Goal: Task Accomplishment & Management: Manage account settings

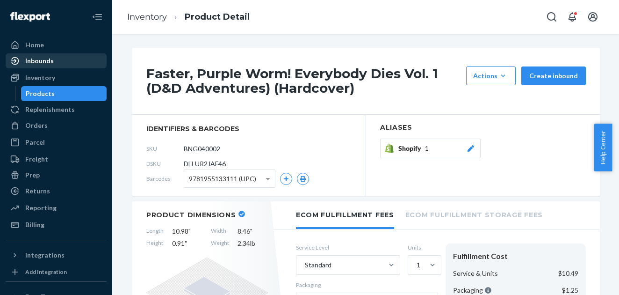
click at [38, 63] on div "Inbounds" at bounding box center [39, 60] width 29 height 9
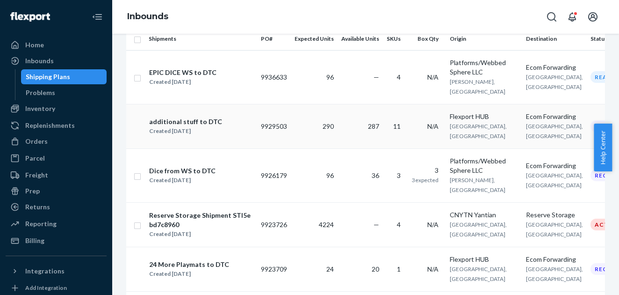
scroll to position [177, 0]
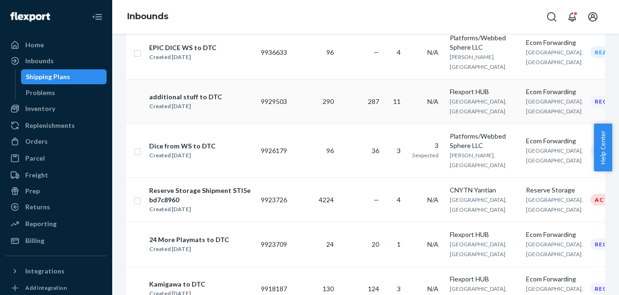
click at [176, 93] on div "additional stuff to DTC" at bounding box center [185, 96] width 73 height 9
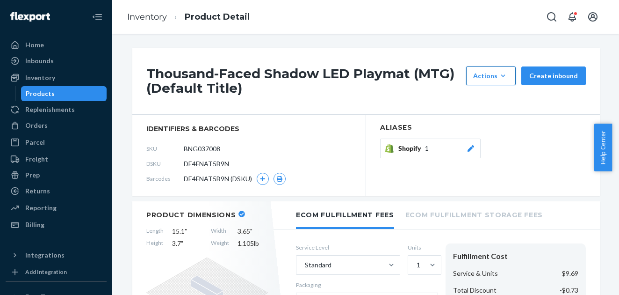
click at [502, 75] on icon "button" at bounding box center [503, 75] width 9 height 9
click at [417, 93] on h1 "Thousand-Faced Shadow LED Playmat (MTG) (Default Title)" at bounding box center [303, 80] width 315 height 29
click at [550, 73] on button "Create inbound" at bounding box center [554, 75] width 65 height 19
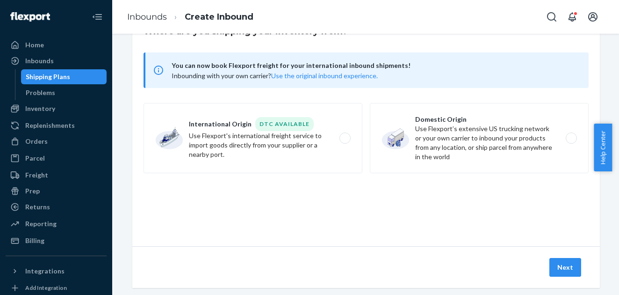
scroll to position [57, 0]
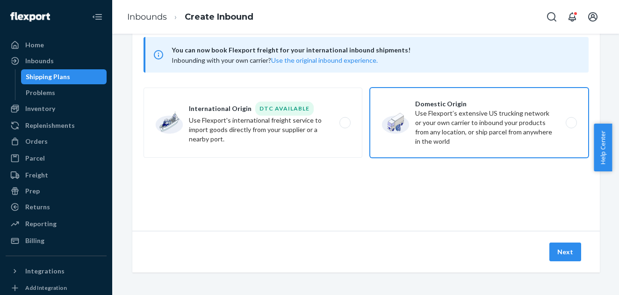
click at [568, 123] on label "Domestic Origin Use Flexport’s extensive US trucking network or your own carrie…" at bounding box center [479, 122] width 219 height 70
click at [571, 123] on input "Domestic Origin Use Flexport’s extensive US trucking network or your own carrie…" at bounding box center [574, 123] width 6 height 6
radio input "true"
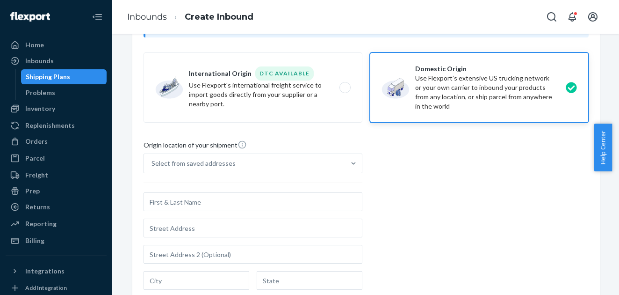
scroll to position [112, 0]
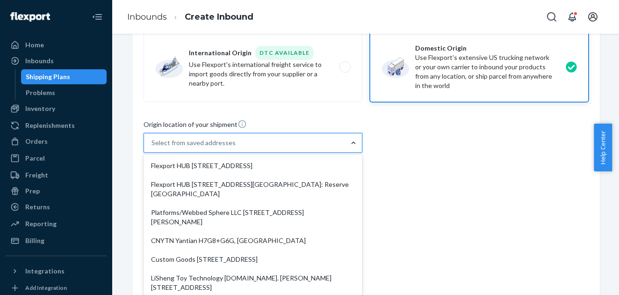
click at [479, 186] on div "Origin location of your shipment option Flexport HUB 3000 Rand Blvd Attn: Reser…" at bounding box center [366, 246] width 445 height 255
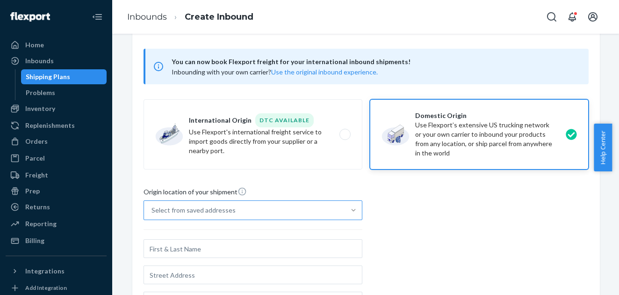
scroll to position [0, 0]
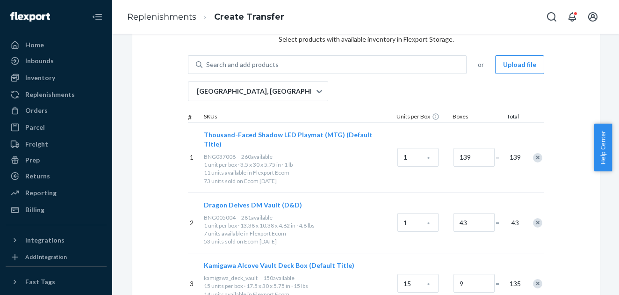
scroll to position [51, 0]
click at [460, 151] on input "139" at bounding box center [474, 157] width 41 height 19
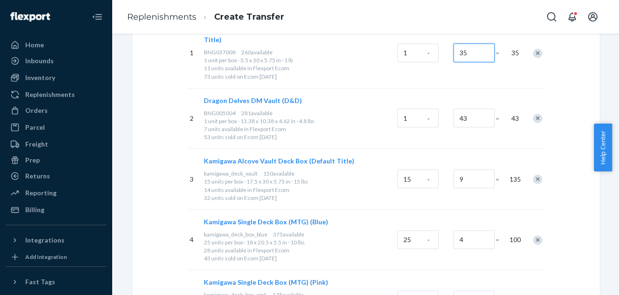
scroll to position [157, 0]
type input "35"
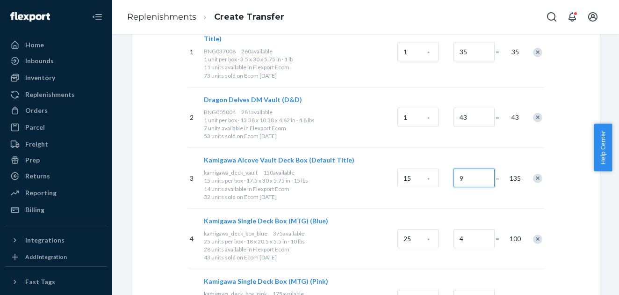
click at [458, 168] on input "9" at bounding box center [474, 177] width 41 height 19
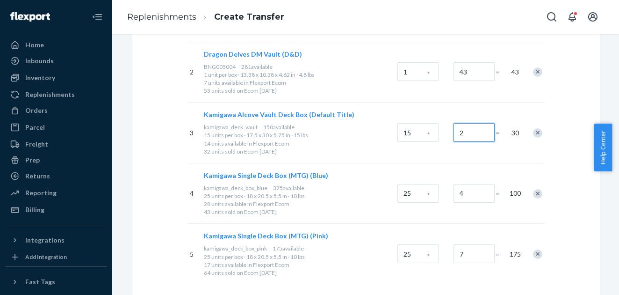
scroll to position [204, 0]
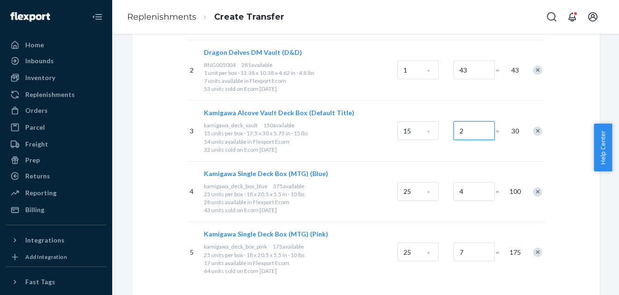
type input "2"
click at [534, 187] on div "Remove Item" at bounding box center [537, 191] width 9 height 9
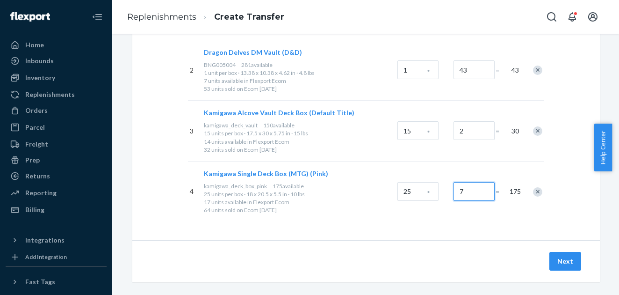
click at [457, 183] on input "7" at bounding box center [474, 191] width 41 height 19
type input "1"
click at [563, 252] on button "Next" at bounding box center [566, 261] width 32 height 19
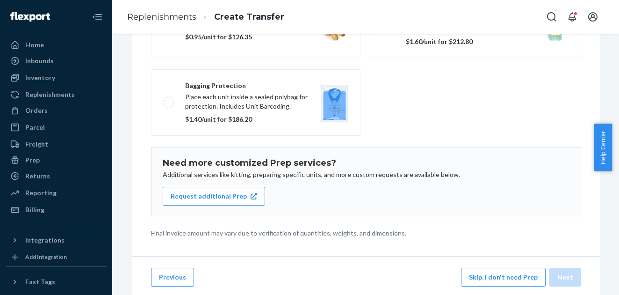
scroll to position [189, 0]
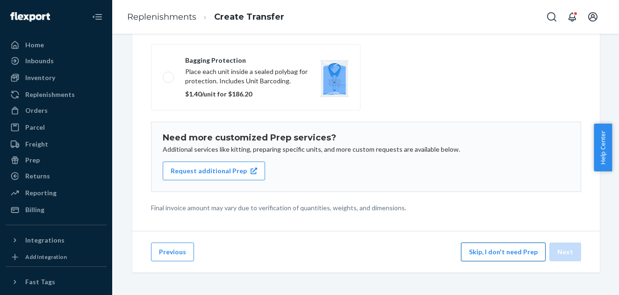
click at [505, 253] on button "Skip, I don't need Prep" at bounding box center [503, 251] width 85 height 19
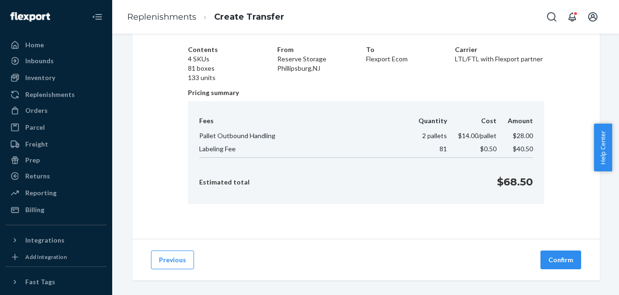
scroll to position [57, 0]
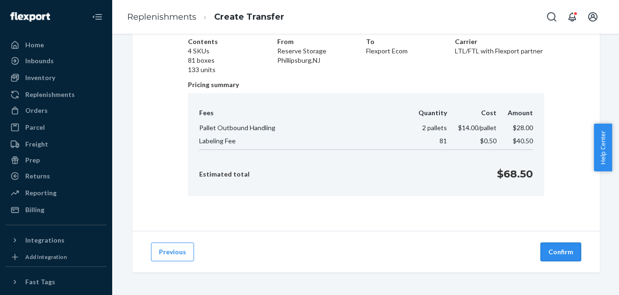
click at [561, 250] on button "Confirm" at bounding box center [561, 251] width 41 height 19
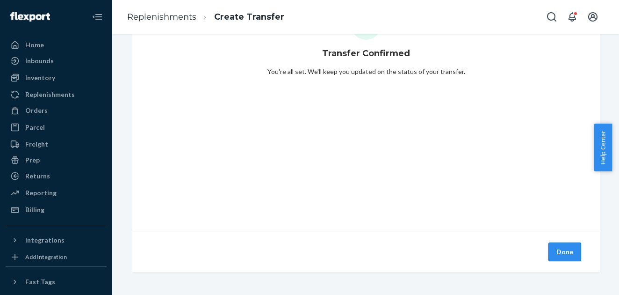
click at [562, 249] on button "Done" at bounding box center [565, 251] width 33 height 19
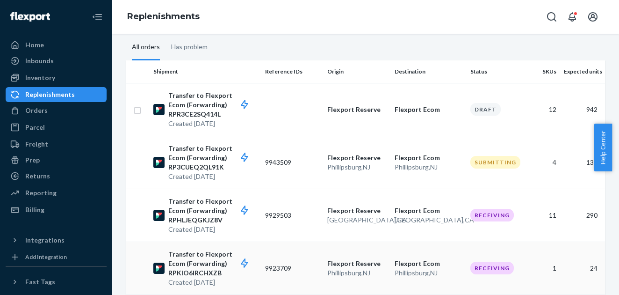
scroll to position [172, 0]
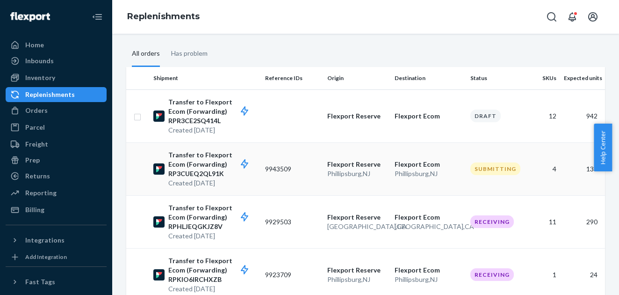
click at [195, 157] on p "Transfer to Flexport Ecom (Forwarding) RP3CUEQ2QL91K" at bounding box center [212, 164] width 89 height 28
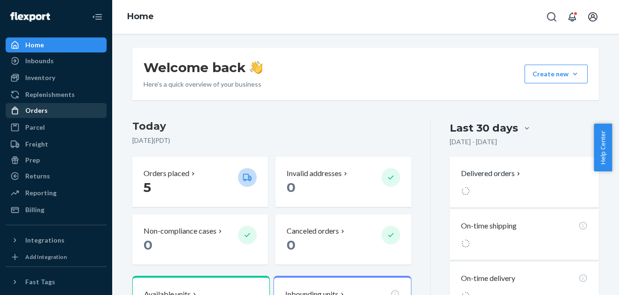
click at [38, 109] on div "Orders" at bounding box center [36, 110] width 22 height 9
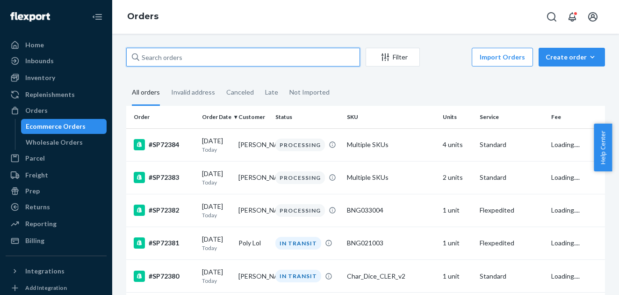
click at [164, 58] on input "text" at bounding box center [243, 57] width 234 height 19
paste input "SP72221"
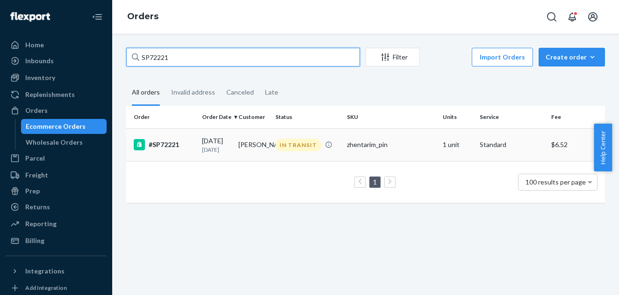
type input "SP72221"
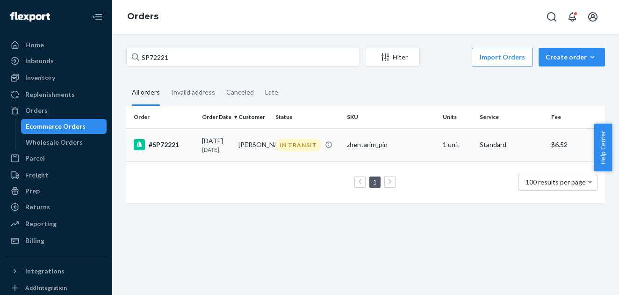
click at [164, 150] on div "#SP72221" at bounding box center [164, 144] width 61 height 11
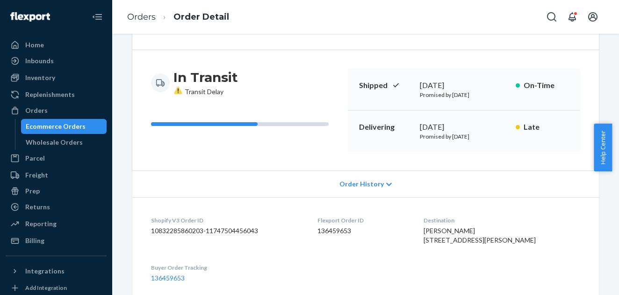
scroll to position [60, 0]
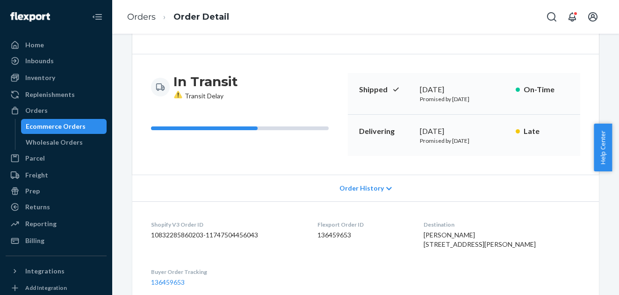
click at [178, 94] on icon at bounding box center [178, 95] width 1 height 5
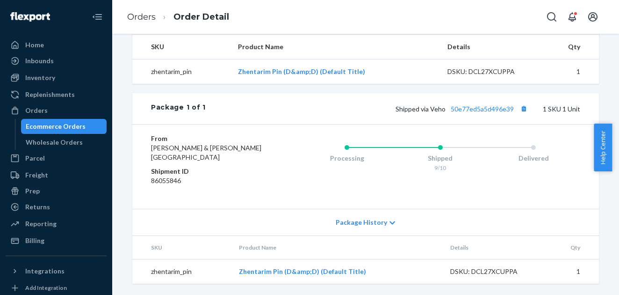
scroll to position [341, 0]
click at [489, 113] on link "50e77ed5a5d496e39" at bounding box center [482, 109] width 63 height 8
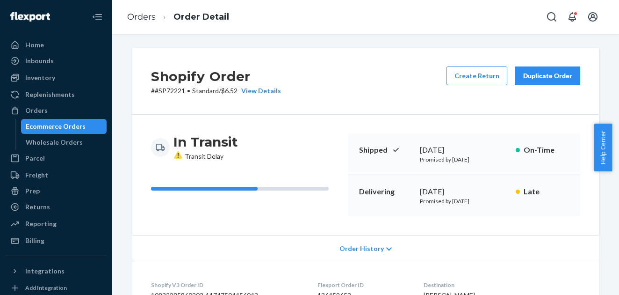
scroll to position [0, 0]
